Goal: Find contact information: Find contact information

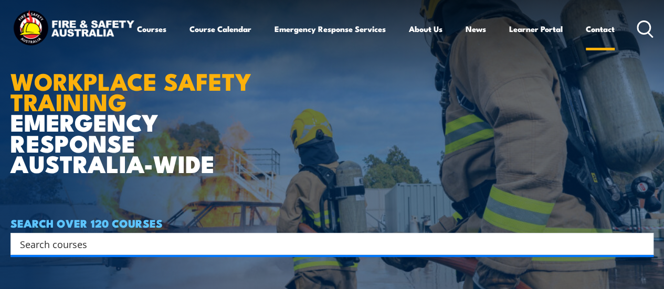
click at [586, 41] on link "Contact" at bounding box center [600, 28] width 29 height 25
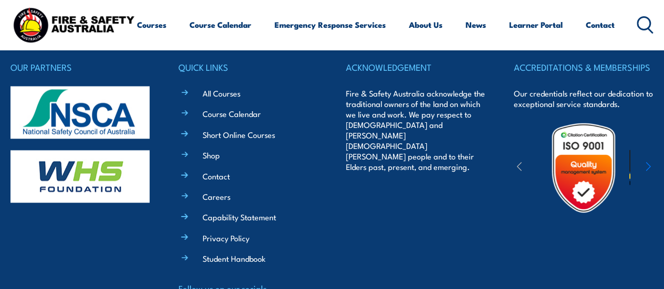
scroll to position [867, 0]
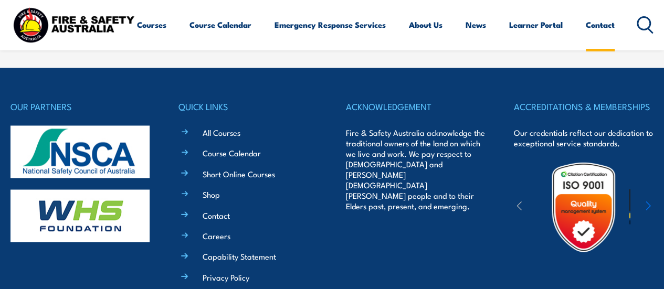
click at [586, 37] on link "Contact" at bounding box center [600, 24] width 29 height 25
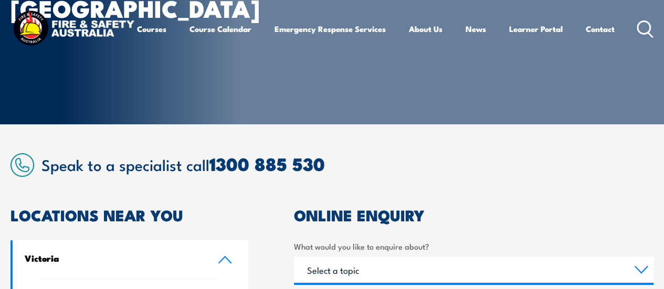
scroll to position [158, 0]
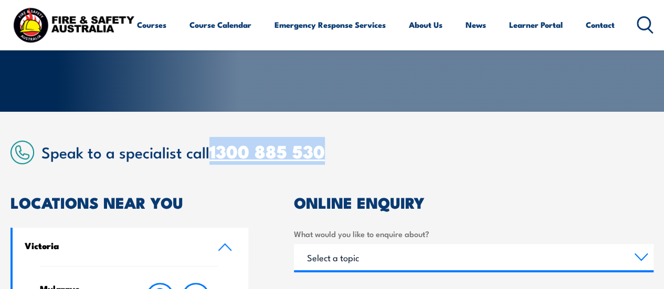
drag, startPoint x: 328, startPoint y: 154, endPoint x: 212, endPoint y: 154, distance: 115.5
click at [212, 154] on h2 "Speak to a specialist call [PHONE_NUMBER]" at bounding box center [347, 151] width 612 height 19
copy link "1300 885 530"
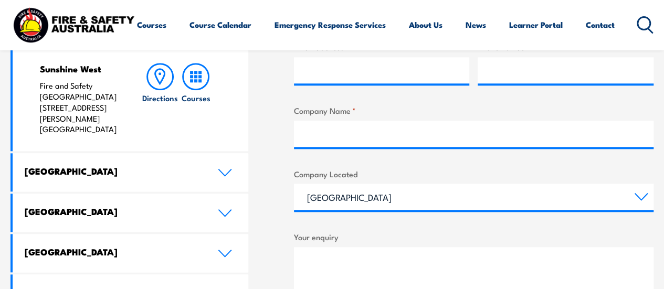
scroll to position [473, 0]
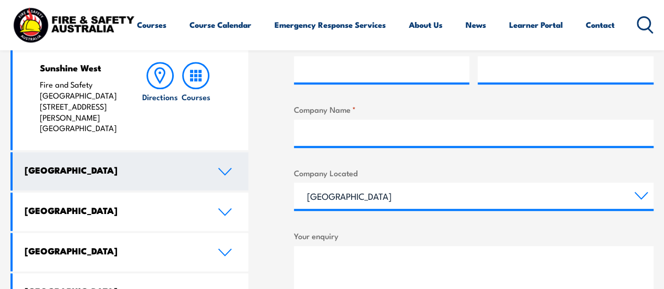
click at [156, 164] on h4 "[GEOGRAPHIC_DATA]" at bounding box center [113, 170] width 177 height 12
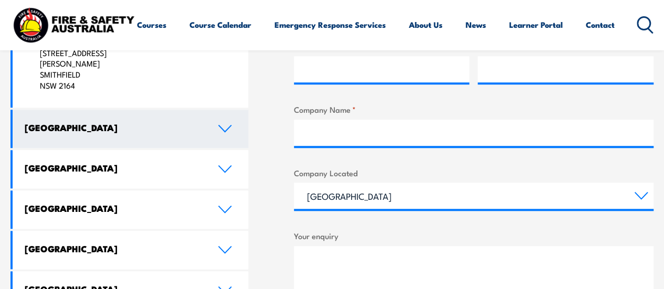
click at [87, 130] on h4 "[GEOGRAPHIC_DATA]" at bounding box center [113, 128] width 177 height 12
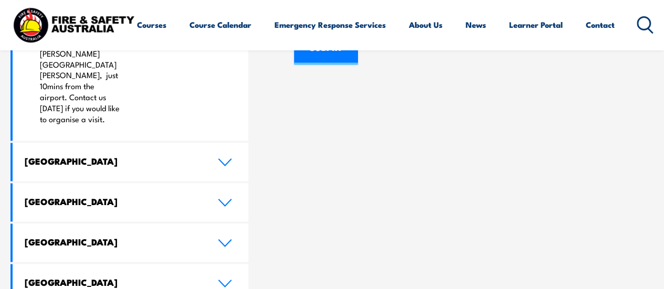
scroll to position [840, 0]
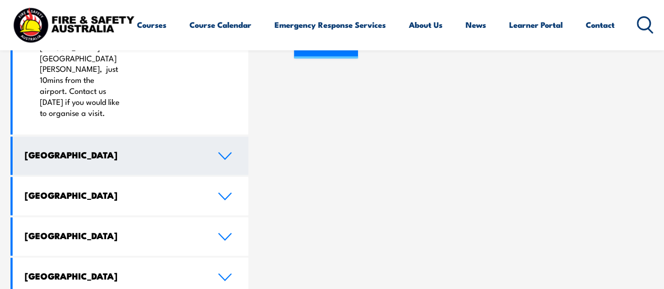
click at [109, 149] on h4 "[GEOGRAPHIC_DATA]" at bounding box center [113, 155] width 177 height 12
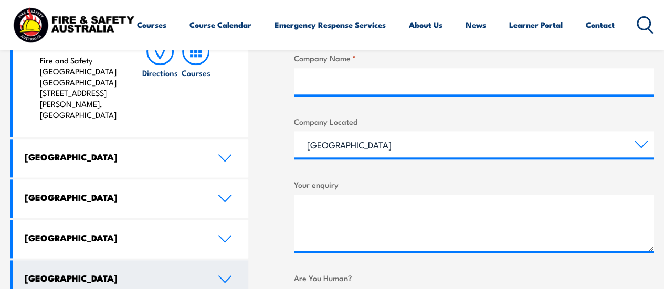
scroll to position [525, 0]
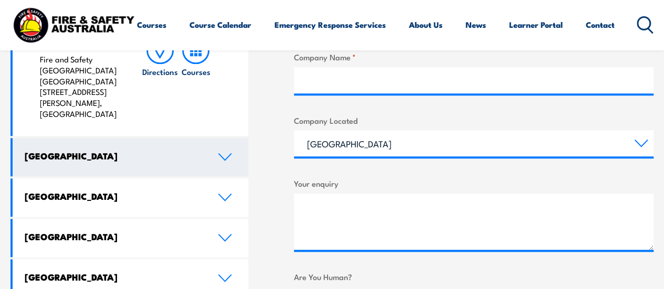
click at [60, 150] on h4 "[GEOGRAPHIC_DATA]" at bounding box center [113, 156] width 177 height 12
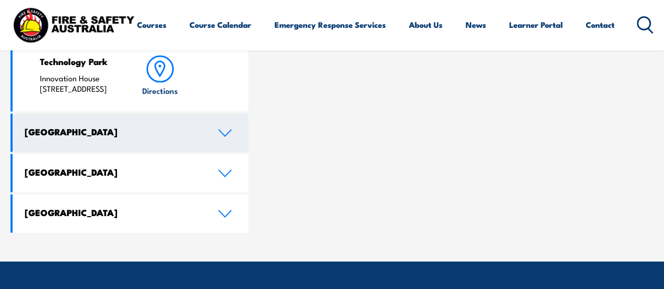
click at [98, 133] on h4 "[GEOGRAPHIC_DATA]" at bounding box center [113, 132] width 177 height 12
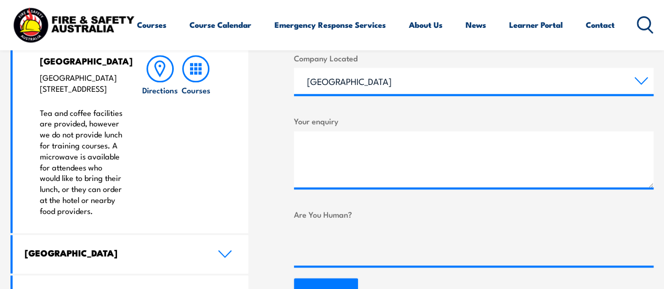
scroll to position [692, 0]
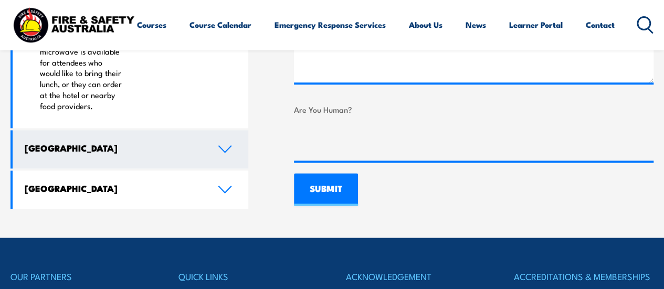
click at [56, 154] on h4 "[GEOGRAPHIC_DATA]" at bounding box center [113, 148] width 177 height 12
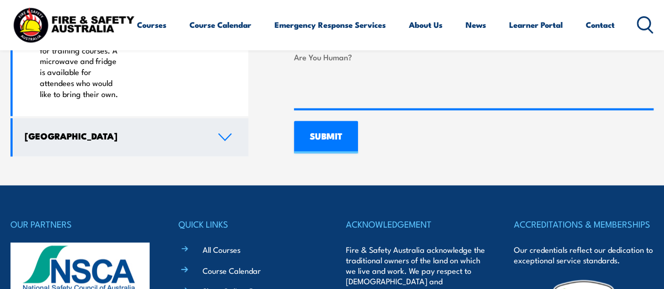
click at [55, 130] on h4 "[GEOGRAPHIC_DATA]" at bounding box center [113, 136] width 177 height 12
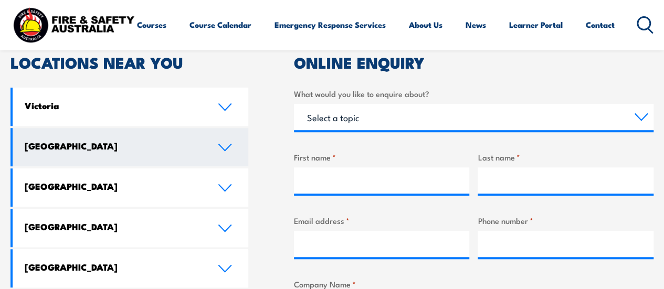
scroll to position [296, 0]
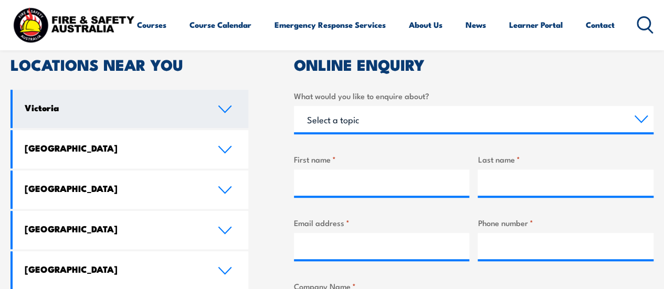
click at [229, 104] on link "Victoria" at bounding box center [131, 109] width 236 height 38
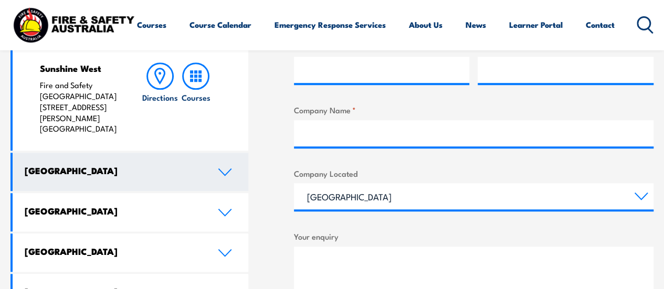
scroll to position [529, 0]
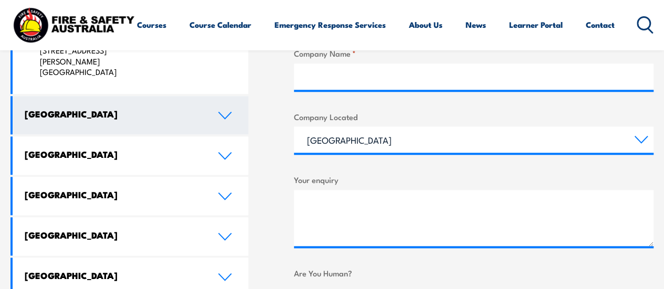
click at [88, 114] on link "[GEOGRAPHIC_DATA]" at bounding box center [131, 115] width 236 height 38
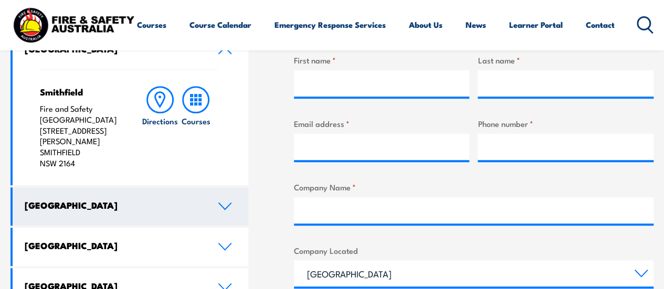
scroll to position [371, 0]
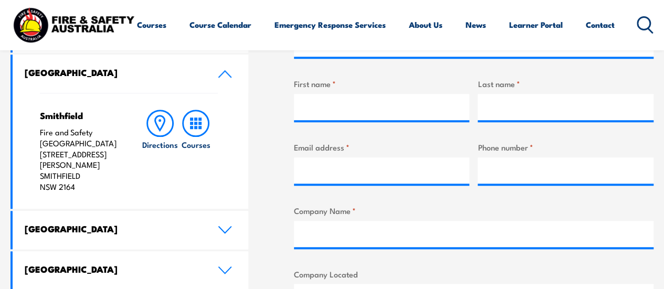
drag, startPoint x: 39, startPoint y: 155, endPoint x: 82, endPoint y: 185, distance: 52.4
click at [82, 185] on div "Smithfield Fire and Safety Australia [STREET_ADDRESS][PERSON_NAME] Directions C…" at bounding box center [131, 151] width 236 height 116
copy p "[STREET_ADDRESS][PERSON_NAME]"
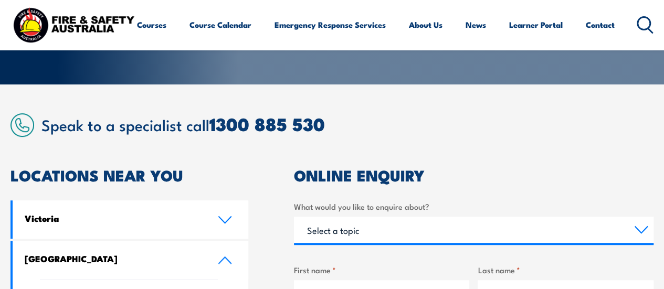
scroll to position [184, 0]
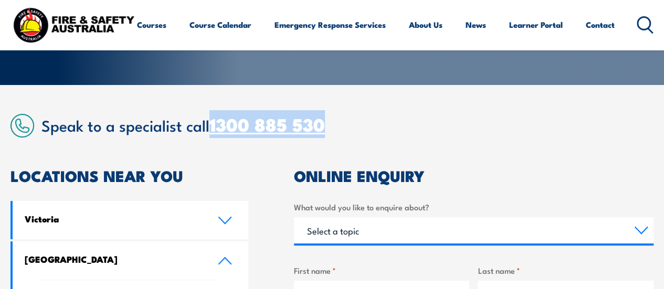
drag, startPoint x: 339, startPoint y: 126, endPoint x: 214, endPoint y: 131, distance: 125.0
click at [214, 131] on h2 "Speak to a specialist call [PHONE_NUMBER]" at bounding box center [347, 124] width 612 height 19
copy link "1300 885 530"
